Goal: Transaction & Acquisition: Purchase product/service

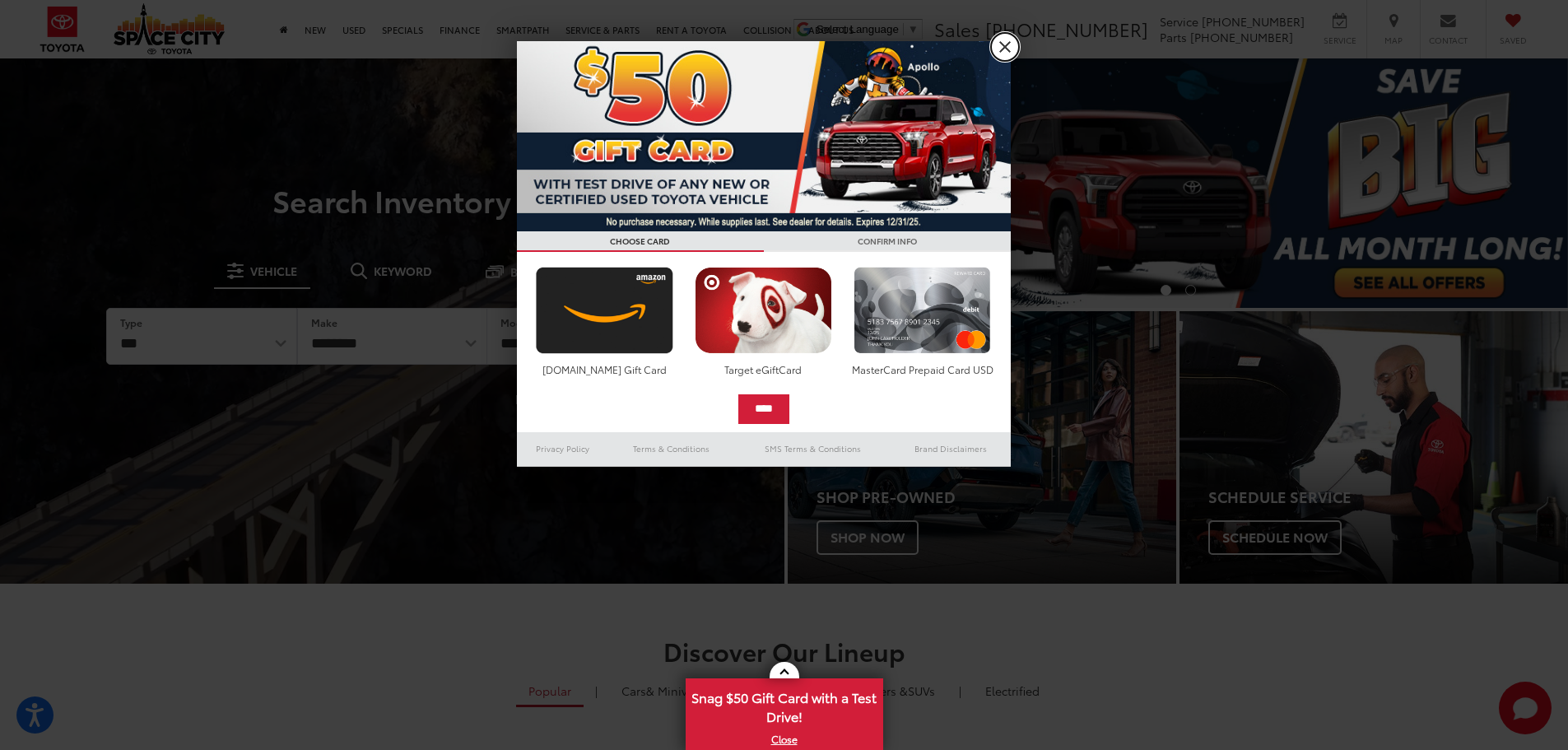
click at [1011, 51] on link "X" at bounding box center [1005, 47] width 28 height 28
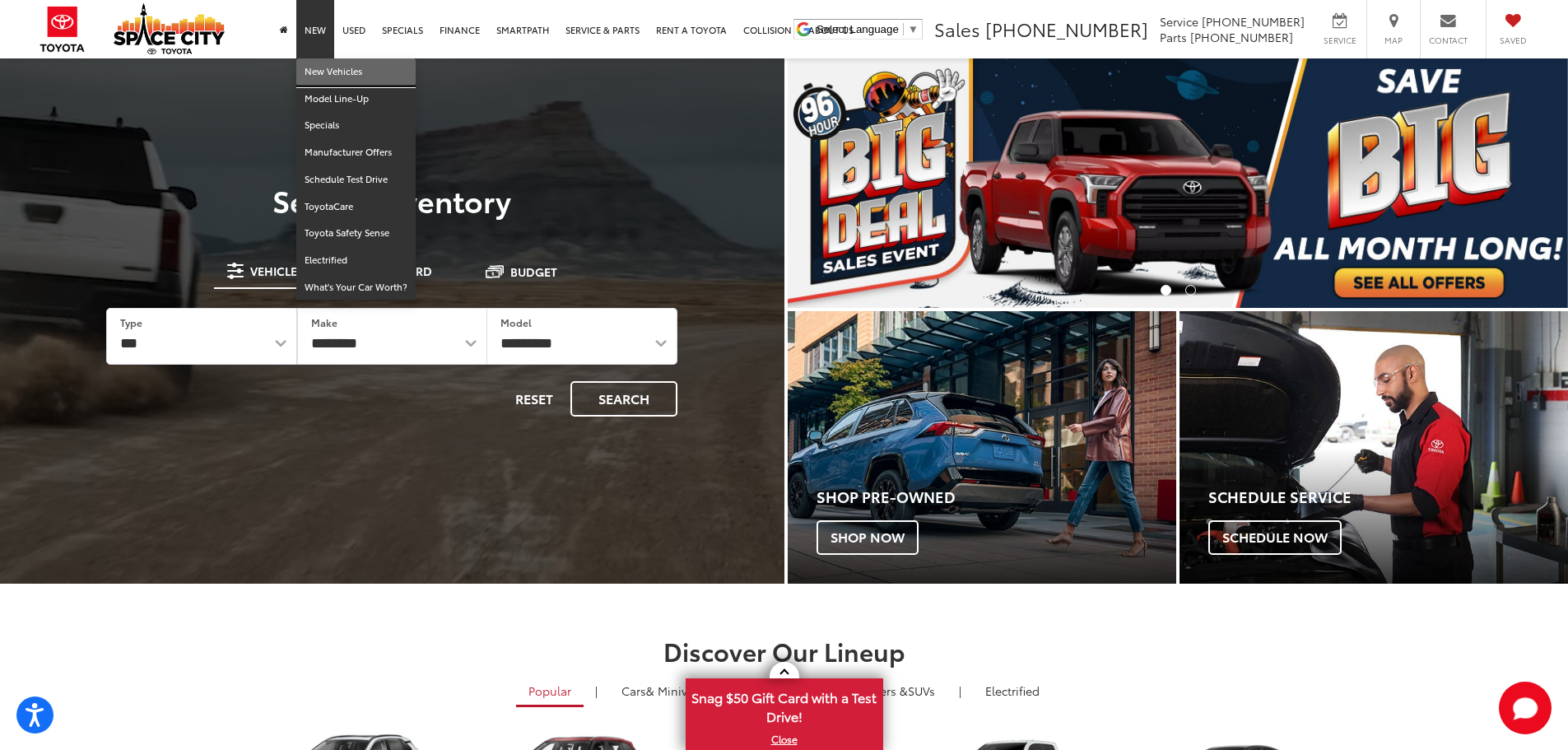
click at [322, 71] on link "New Vehicles" at bounding box center [356, 71] width 120 height 27
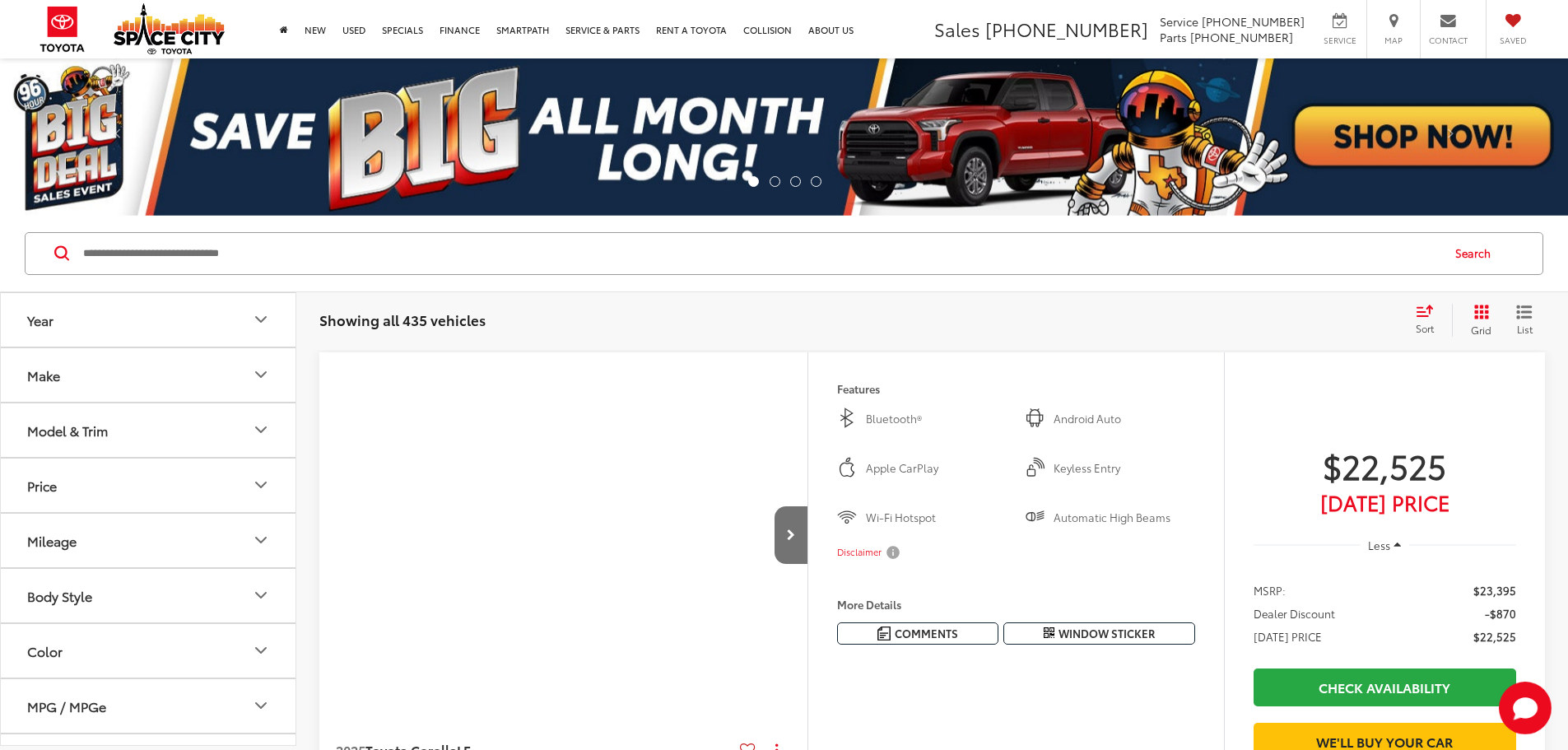
click at [89, 429] on div "Model & Trim" at bounding box center [68, 430] width 81 height 16
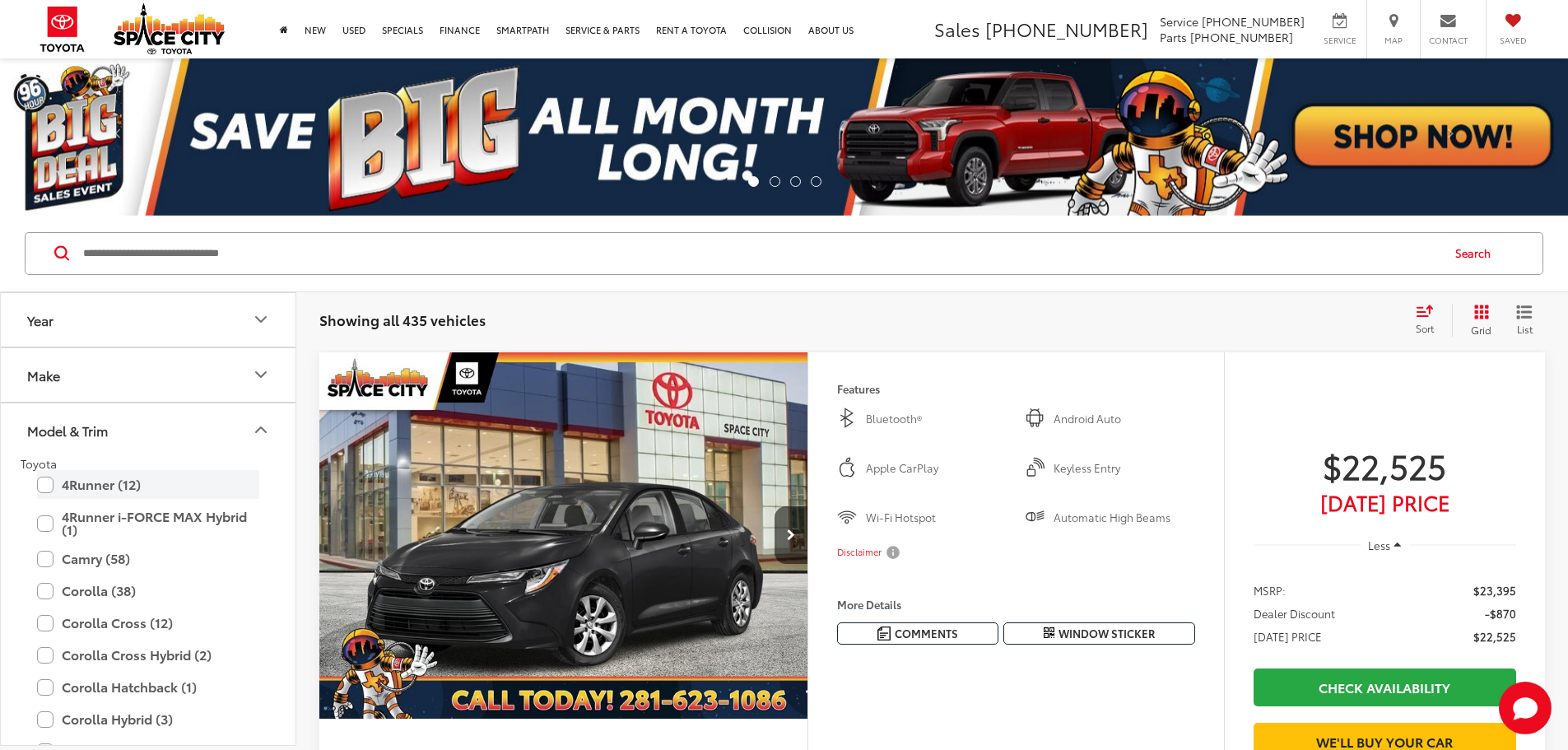
click at [40, 484] on label "4Runner (12)" at bounding box center [148, 485] width 222 height 29
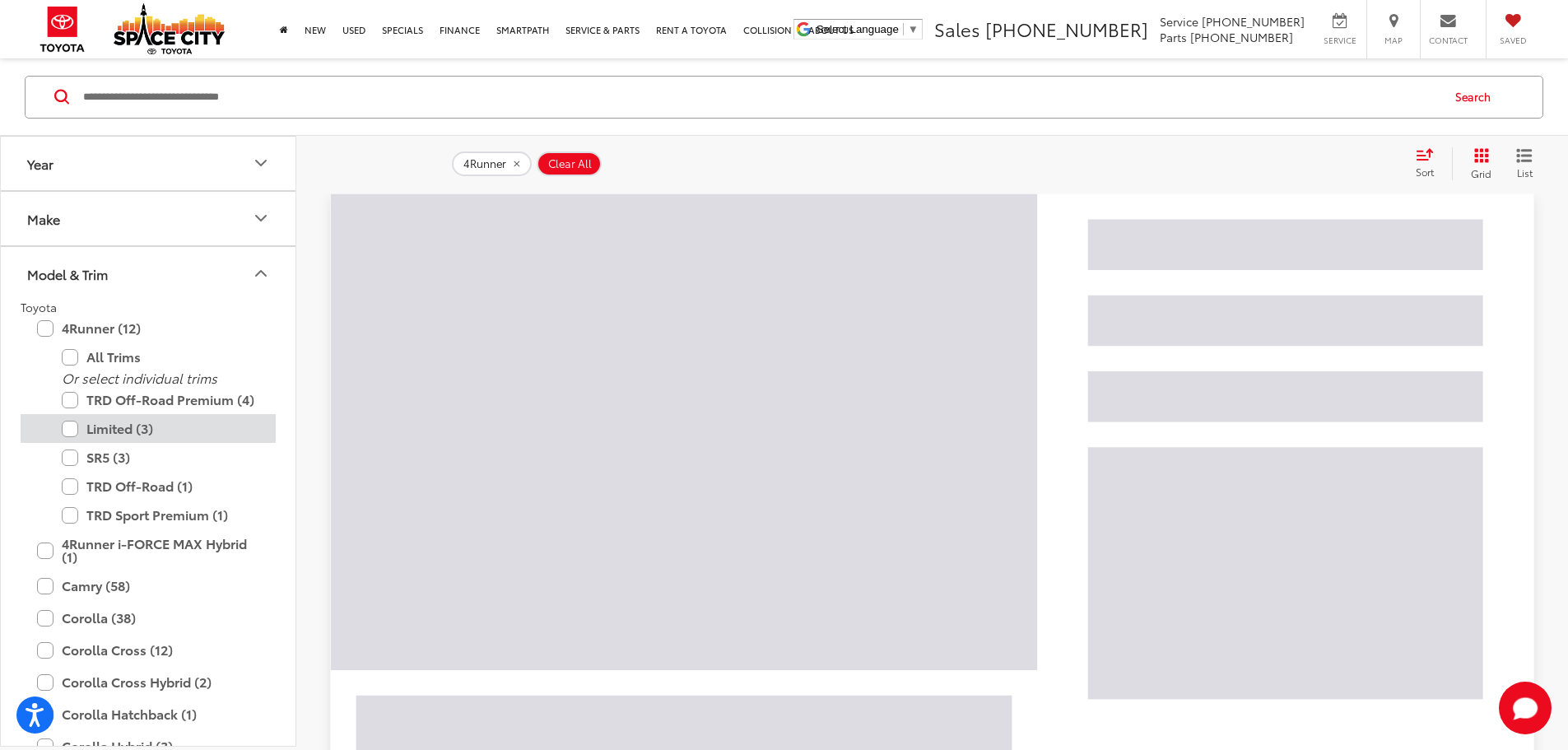
click at [71, 435] on label "Limited (3)" at bounding box center [160, 428] width 197 height 29
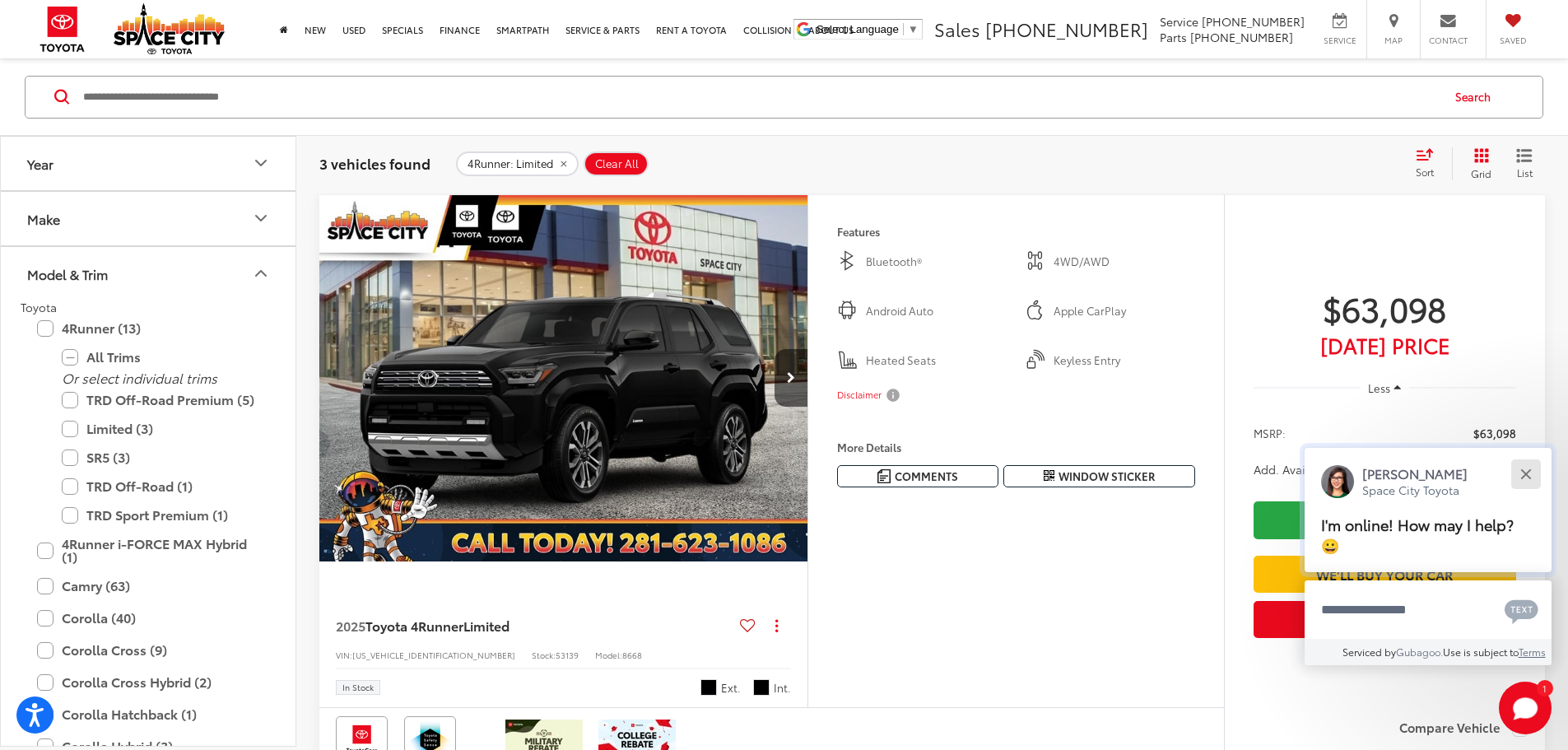
click at [1525, 472] on div "Close" at bounding box center [1526, 474] width 11 height 11
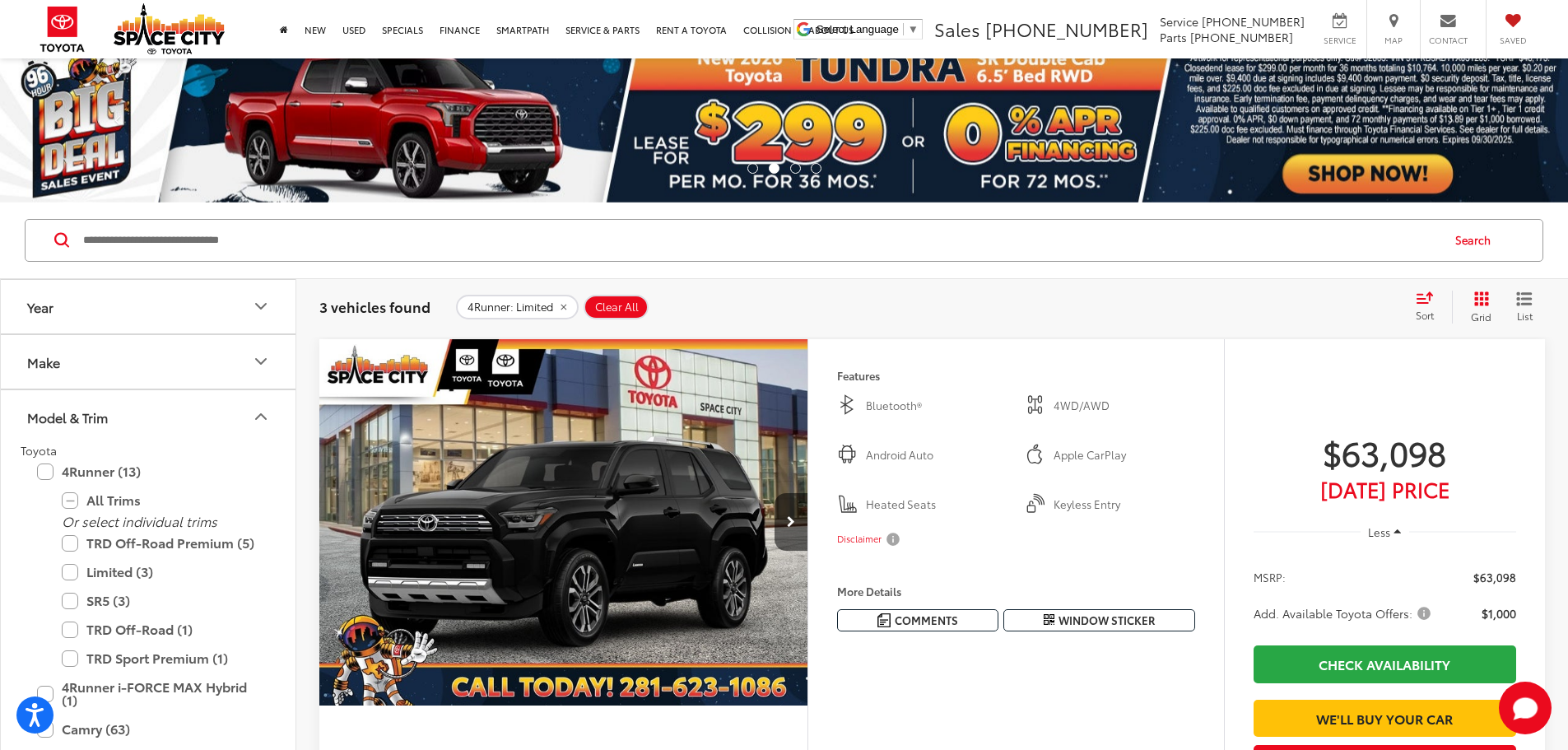
scroll to position [0, 0]
